Goal: Information Seeking & Learning: Find specific fact

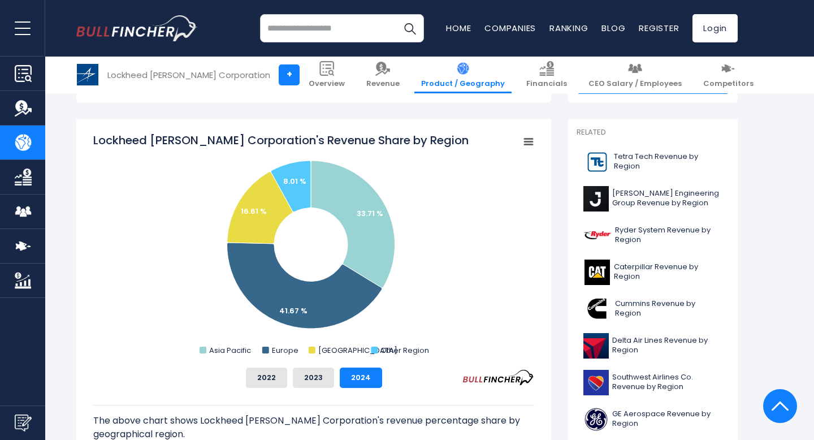
scroll to position [271, 0]
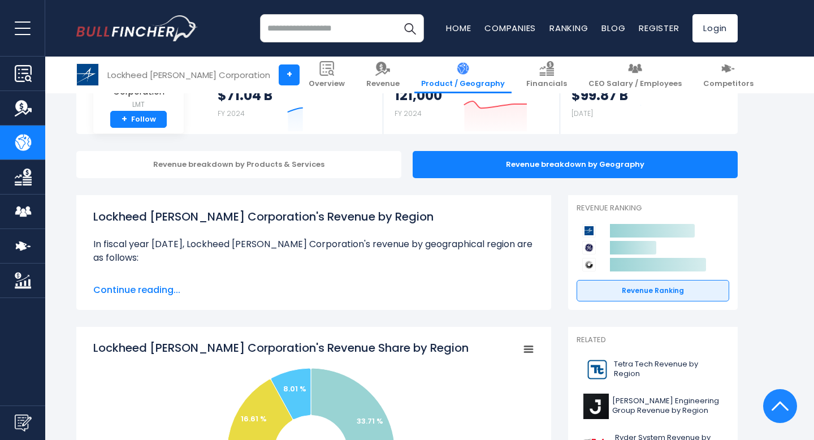
scroll to position [189, 0]
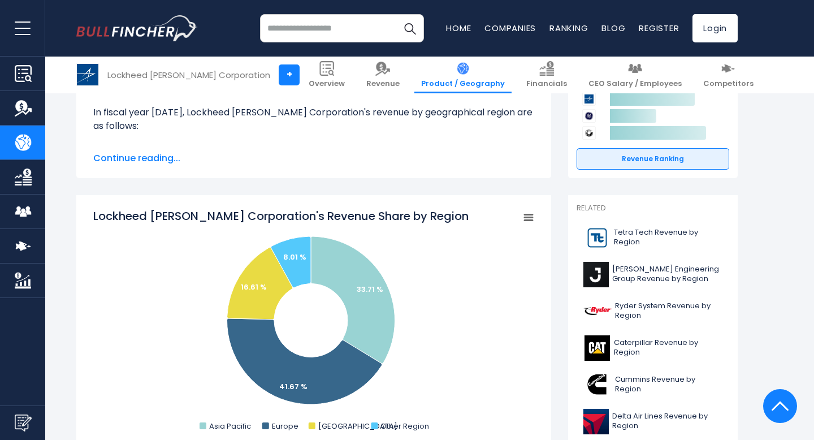
click at [96, 215] on tspan "Lockheed [PERSON_NAME] Corporation's Revenue Share by Region" at bounding box center [280, 216] width 375 height 16
drag, startPoint x: 393, startPoint y: 221, endPoint x: 204, endPoint y: 206, distance: 189.9
click at [184, 218] on icon "Created with Highcharts 12.1.2 Chart context menu Lockheed [PERSON_NAME] Corpor…" at bounding box center [313, 321] width 441 height 226
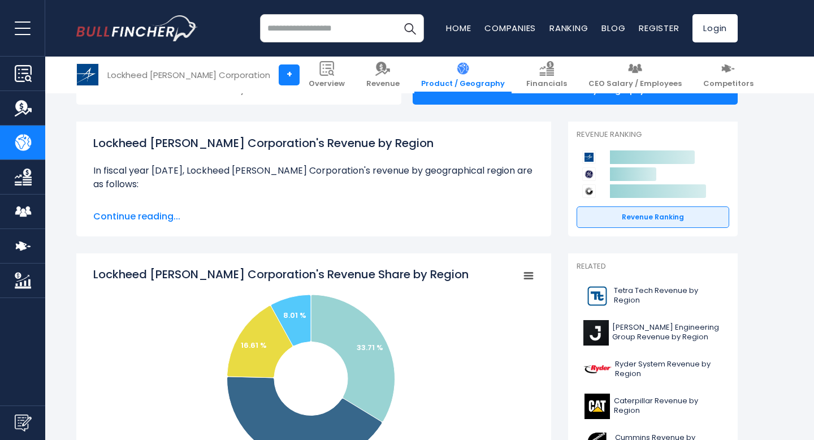
scroll to position [129, 0]
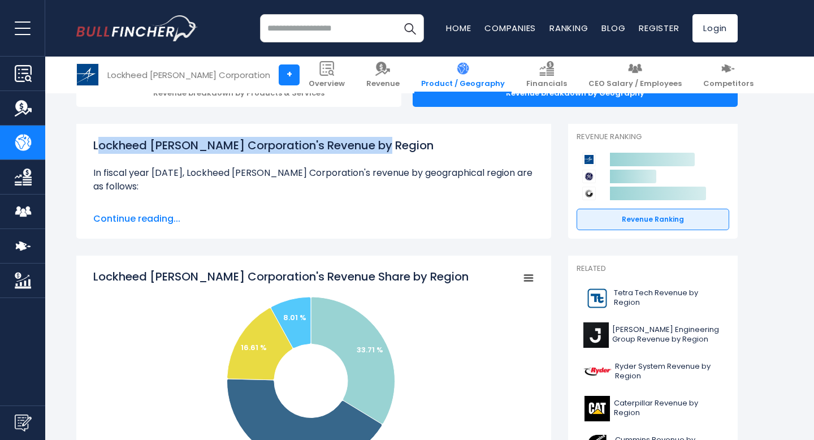
drag, startPoint x: 393, startPoint y: 146, endPoint x: 111, endPoint y: 147, distance: 282.5
click at [98, 149] on h1 "Lockheed [PERSON_NAME] Corporation's Revenue by Region" at bounding box center [313, 145] width 441 height 17
click at [123, 145] on h1 "Lockheed [PERSON_NAME] Corporation's Revenue by Region" at bounding box center [313, 145] width 441 height 17
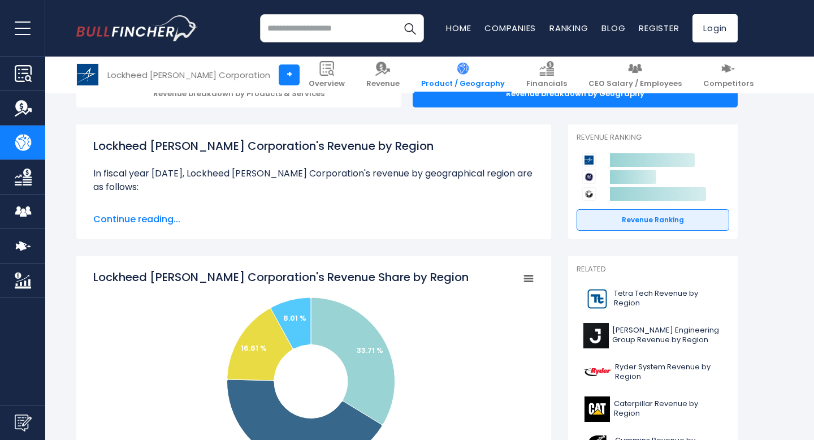
scroll to position [131, 0]
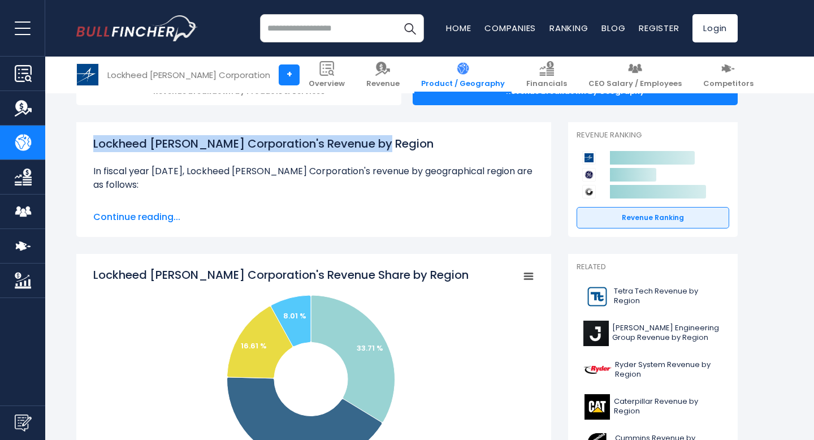
drag, startPoint x: 93, startPoint y: 144, endPoint x: 386, endPoint y: 145, distance: 293.2
click at [386, 145] on h1 "Lockheed [PERSON_NAME] Corporation's Revenue by Region" at bounding box center [313, 143] width 441 height 17
copy h1 "Lockheed [PERSON_NAME] Corporation's Revenue by Region"
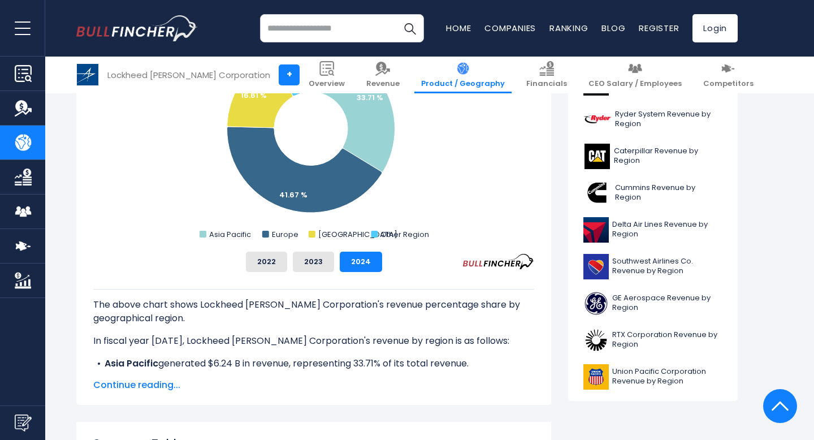
scroll to position [379, 0]
